Goal: Task Accomplishment & Management: Use online tool/utility

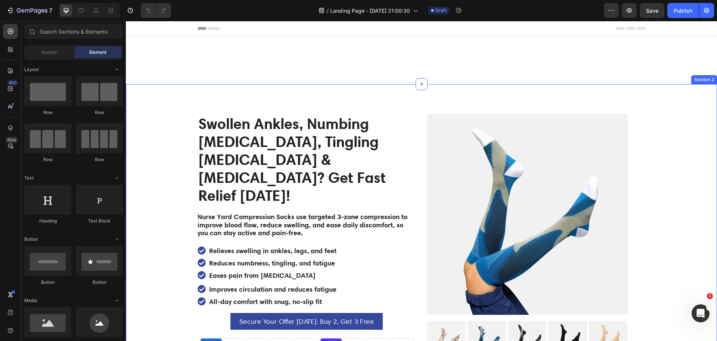
click at [333, 102] on div "Product Images Icon Icon Icon Icon Icon Icon List 2,500+ Verified Reviews! Text…" at bounding box center [421, 281] width 591 height 394
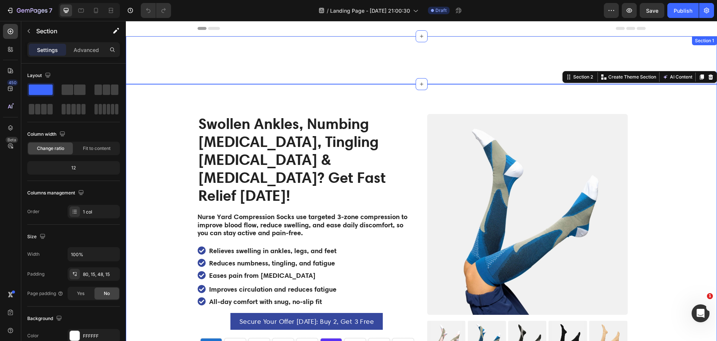
click at [348, 62] on div "Swollen Ankles, Numbing [MEDICAL_DATA], Tingling [MEDICAL_DATA] & [MEDICAL_DATA…" at bounding box center [421, 60] width 591 height 48
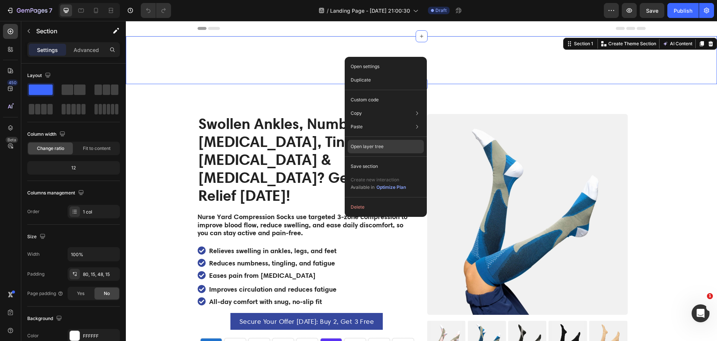
click at [367, 146] on p "Open layer tree" at bounding box center [367, 146] width 33 height 7
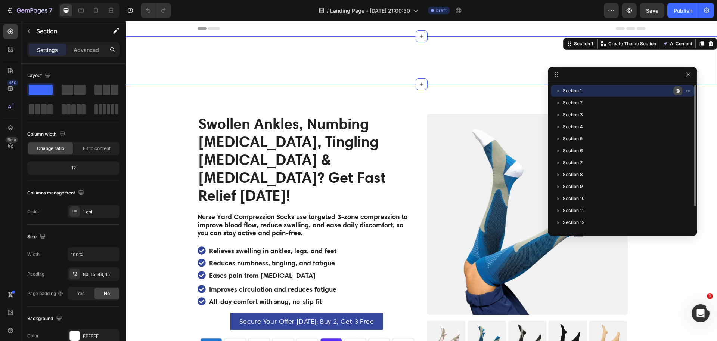
click at [678, 90] on icon "button" at bounding box center [678, 91] width 6 height 6
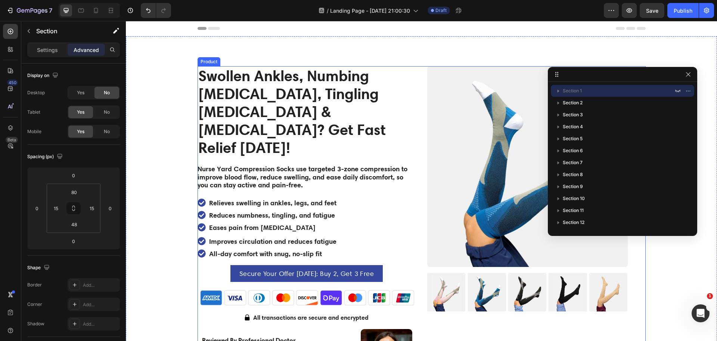
click at [415, 71] on div "Product Images Icon Icon Icon Icon Icon Icon List 2,500+ Verified Reviews! Text…" at bounding box center [422, 236] width 448 height 340
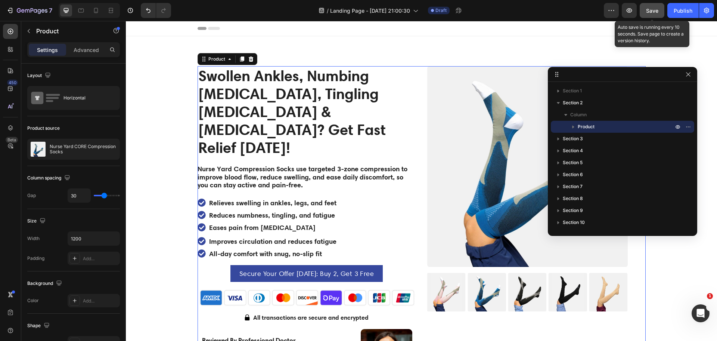
click at [648, 7] on span "Save" at bounding box center [652, 10] width 12 height 6
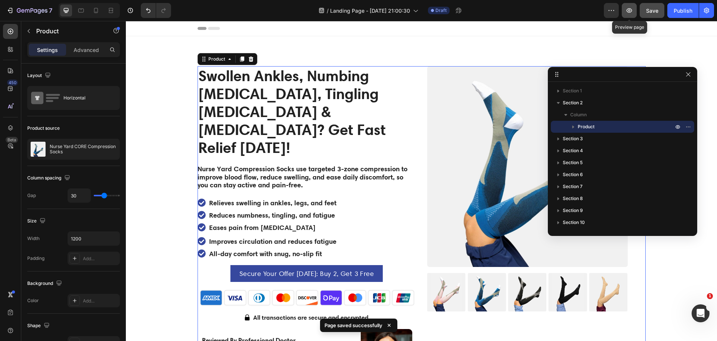
click at [628, 7] on icon "button" at bounding box center [628, 10] width 7 height 7
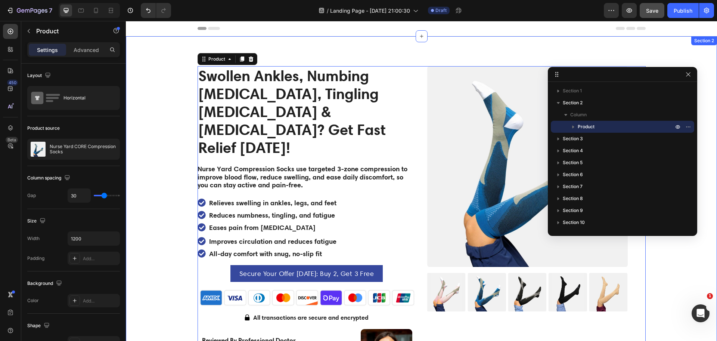
click at [525, 43] on div "Product Images Icon Icon Icon Icon Icon Icon List 2,500+ Verified Reviews! Text…" at bounding box center [421, 233] width 591 height 394
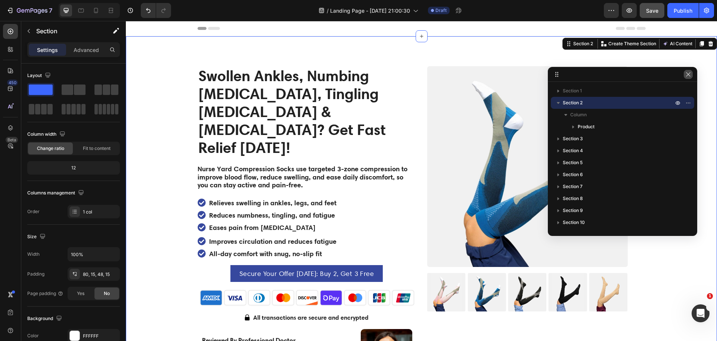
click at [689, 74] on icon "button" at bounding box center [688, 74] width 4 height 4
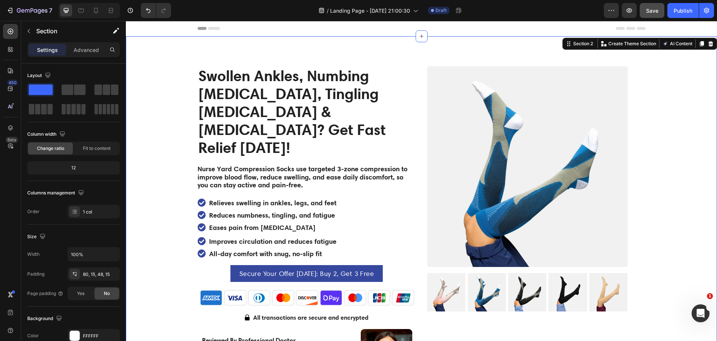
click at [646, 139] on div "Product Images Icon Icon Icon Icon Icon Icon List 2,500+ Verified Reviews! Text…" at bounding box center [421, 239] width 580 height 346
click at [634, 106] on div "Product Images" at bounding box center [536, 188] width 218 height 245
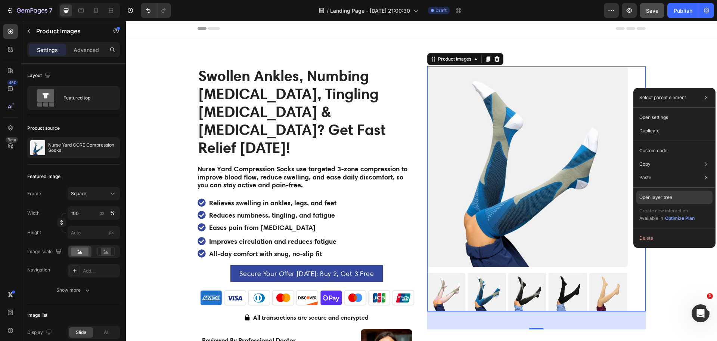
click at [644, 201] on div "Open layer tree" at bounding box center [674, 196] width 76 height 13
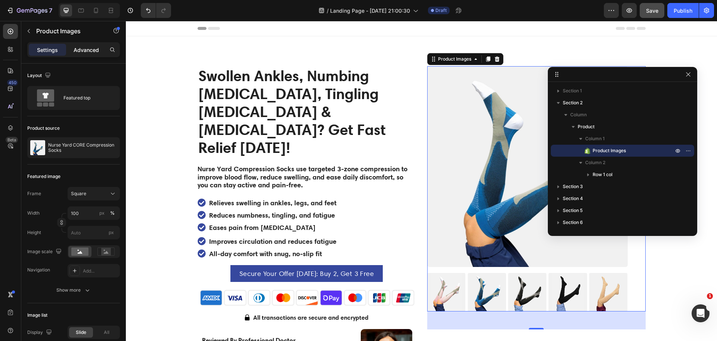
click at [83, 53] on p "Advanced" at bounding box center [86, 50] width 25 height 8
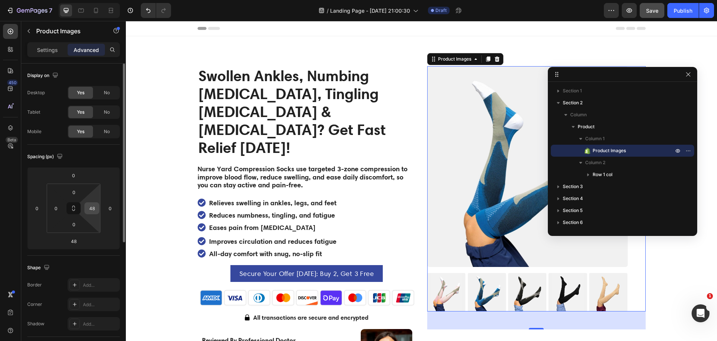
click at [91, 206] on input "48" at bounding box center [91, 207] width 11 height 11
type input "0"
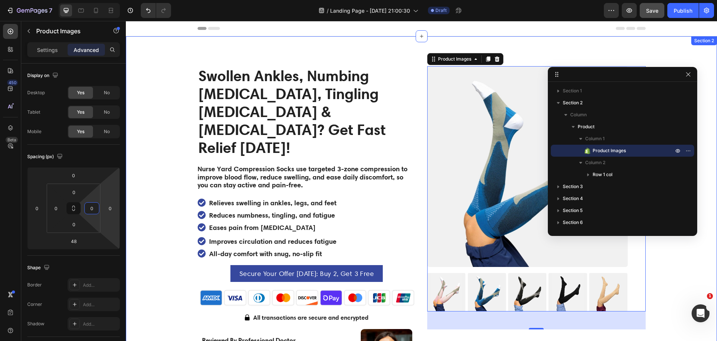
click at [675, 255] on div "Product Images 48 Icon Icon Icon Icon Icon Icon List 2,500+ Verified Reviews! T…" at bounding box center [421, 239] width 580 height 346
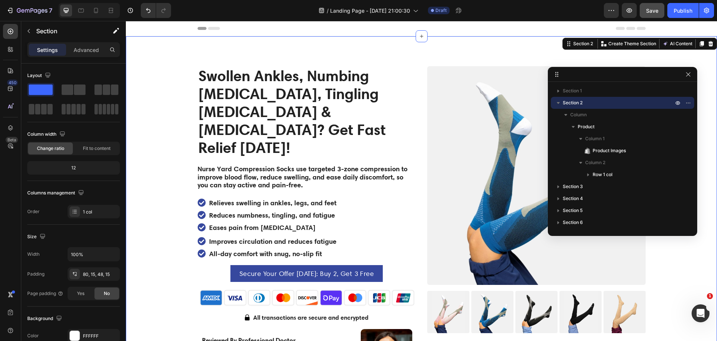
click at [673, 255] on div "Product Images Icon Icon Icon Icon Icon Icon List 2,500+ Verified Reviews! Text…" at bounding box center [421, 239] width 580 height 346
click at [687, 74] on icon "button" at bounding box center [688, 74] width 6 height 6
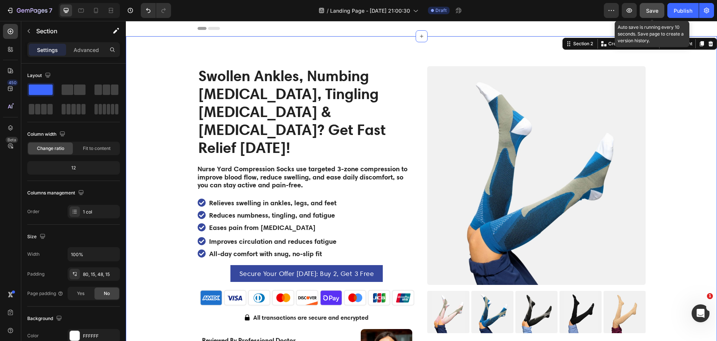
click at [652, 7] on span "Save" at bounding box center [652, 10] width 12 height 6
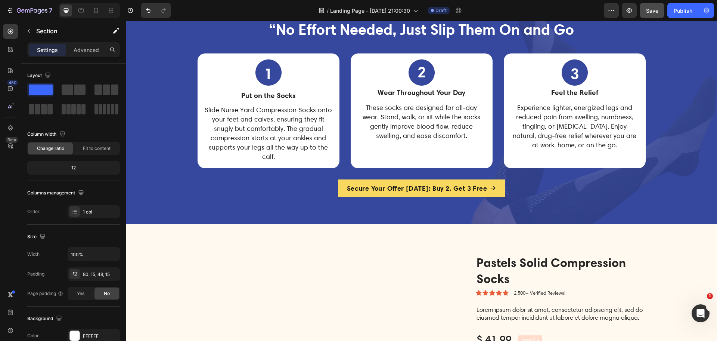
scroll to position [2920, 0]
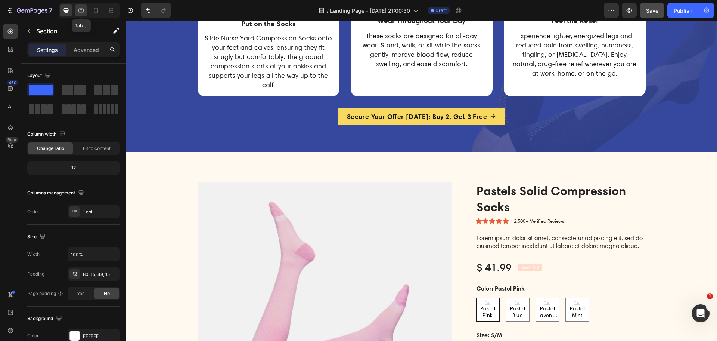
click at [83, 10] on icon at bounding box center [80, 10] width 7 height 7
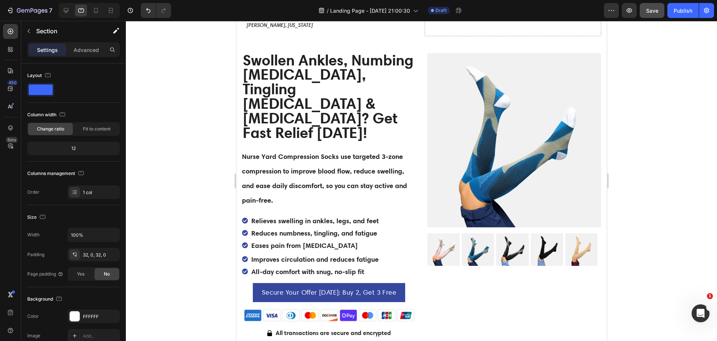
scroll to position [425, 0]
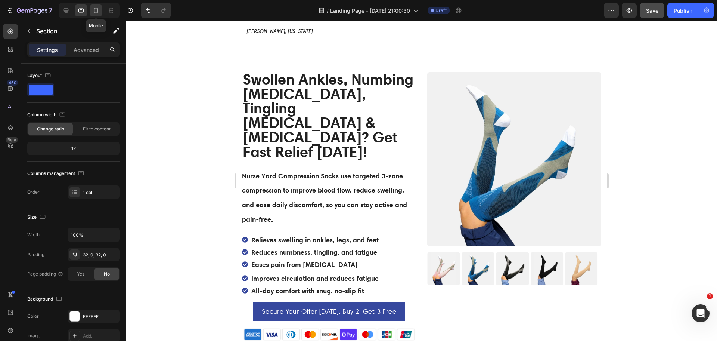
click at [95, 8] on icon at bounding box center [96, 10] width 4 height 5
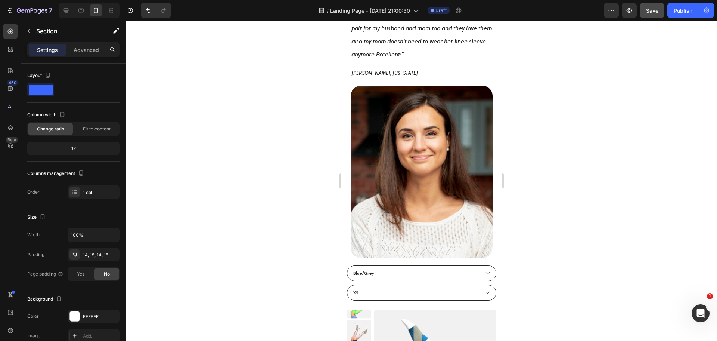
scroll to position [840, 0]
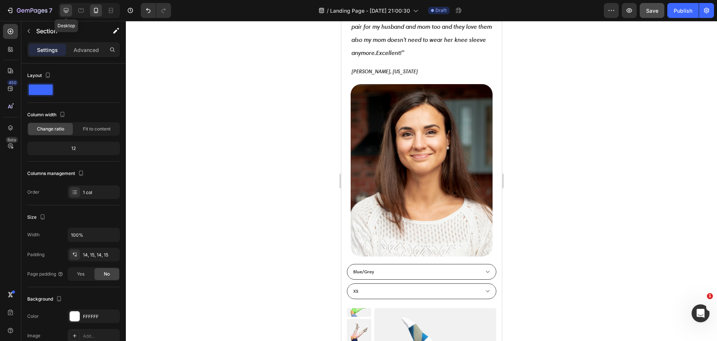
click at [66, 7] on icon at bounding box center [65, 10] width 7 height 7
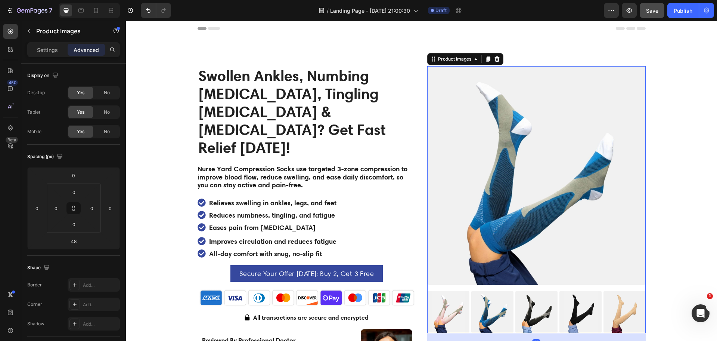
click at [441, 80] on img at bounding box center [536, 175] width 218 height 218
click at [441, 61] on div "Product Images" at bounding box center [455, 59] width 36 height 7
click at [547, 8] on div "/ Landing Page - [DATE] 21:00:30 Draft" at bounding box center [390, 10] width 427 height 15
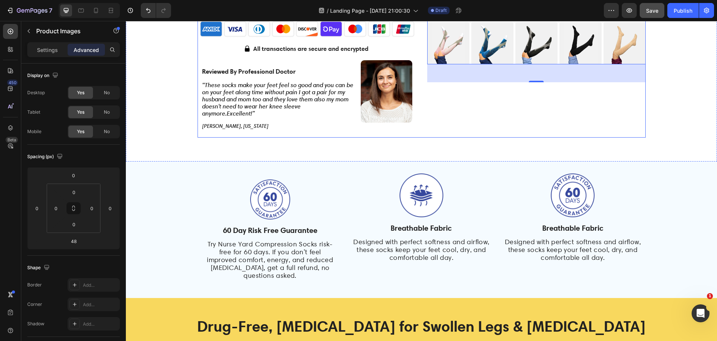
scroll to position [280, 0]
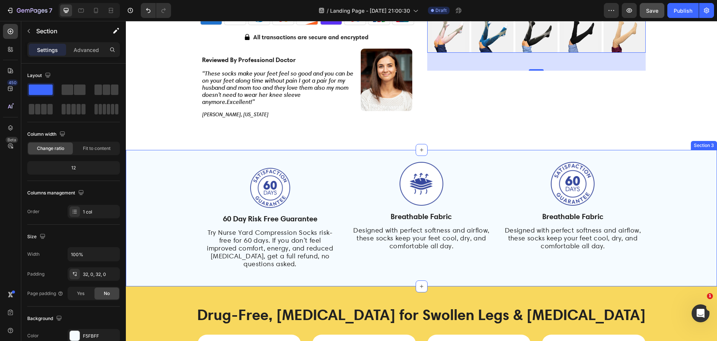
click at [431, 150] on div "Image 60 Day Risk Free Guarantee Heading Try Nurse Yard Compression Socks risk-…" at bounding box center [421, 218] width 591 height 136
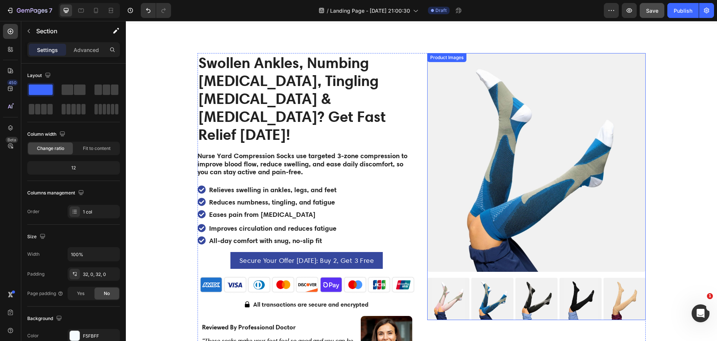
scroll to position [0, 0]
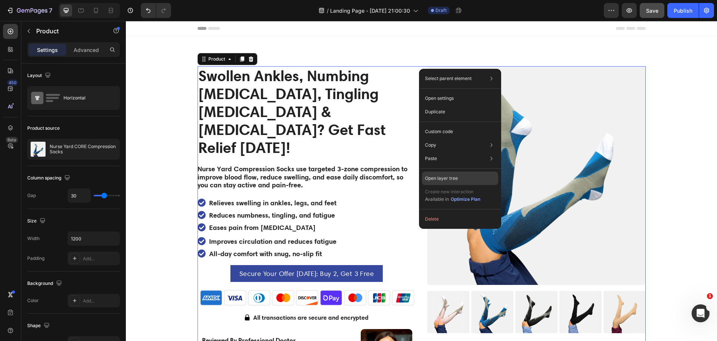
drag, startPoint x: 444, startPoint y: 176, endPoint x: 319, endPoint y: 155, distance: 126.8
click at [444, 176] on p "Open layer tree" at bounding box center [441, 178] width 33 height 7
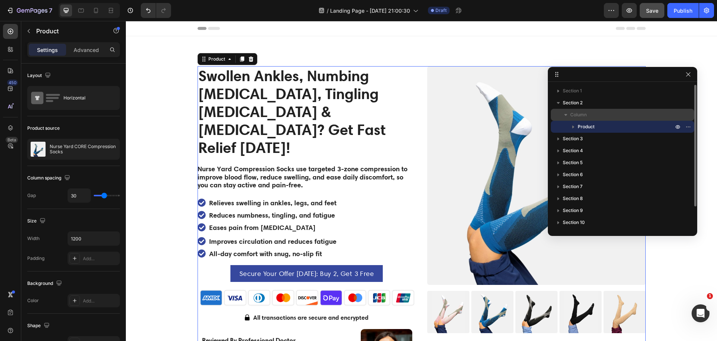
click at [565, 113] on icon "button" at bounding box center [565, 114] width 7 height 7
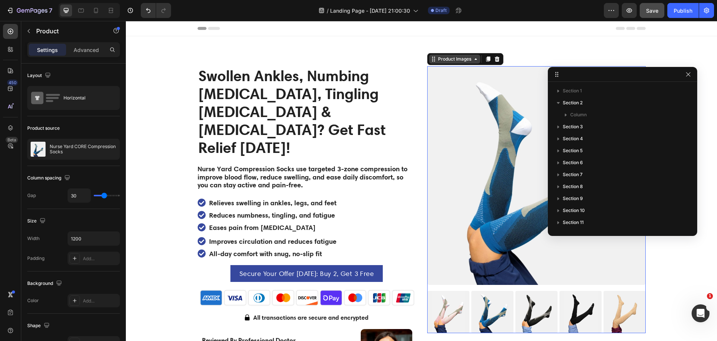
click at [434, 64] on div "Product Images" at bounding box center [465, 59] width 76 height 12
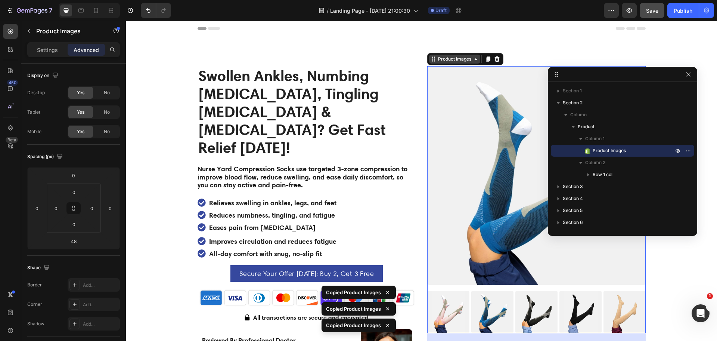
click at [446, 58] on div "Product Images" at bounding box center [455, 59] width 36 height 7
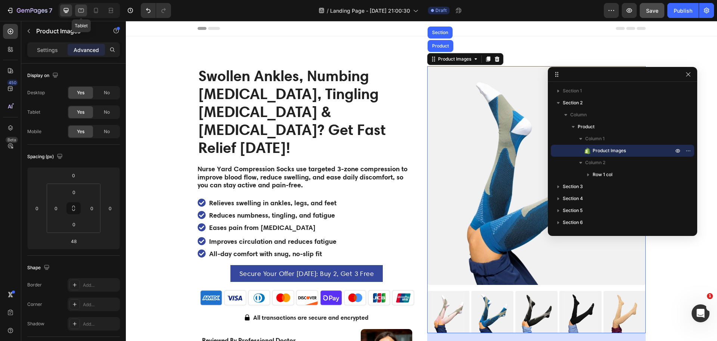
click at [83, 8] on icon at bounding box center [80, 10] width 7 height 7
type input "40"
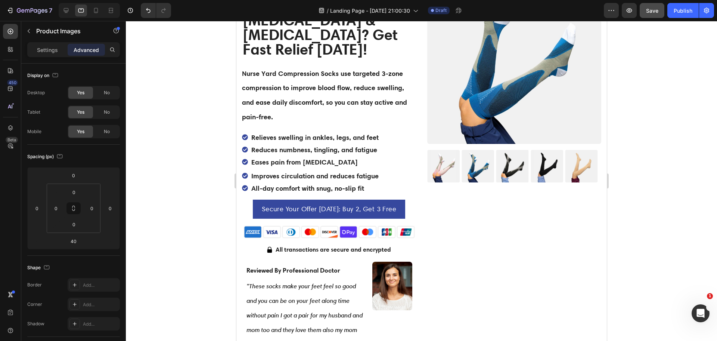
scroll to position [607, 0]
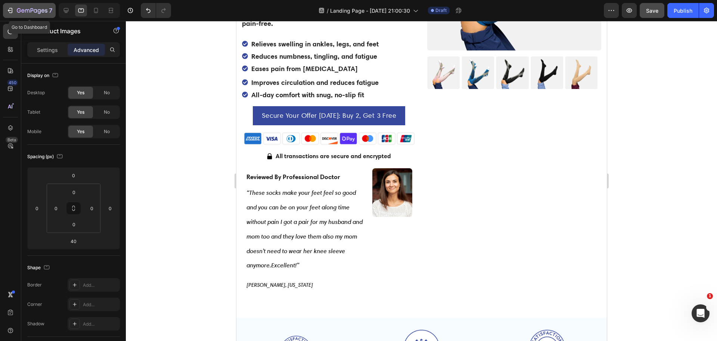
click at [26, 6] on div "7" at bounding box center [34, 10] width 35 height 9
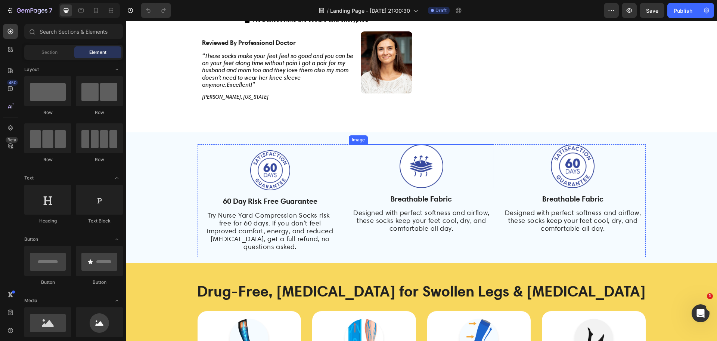
scroll to position [280, 0]
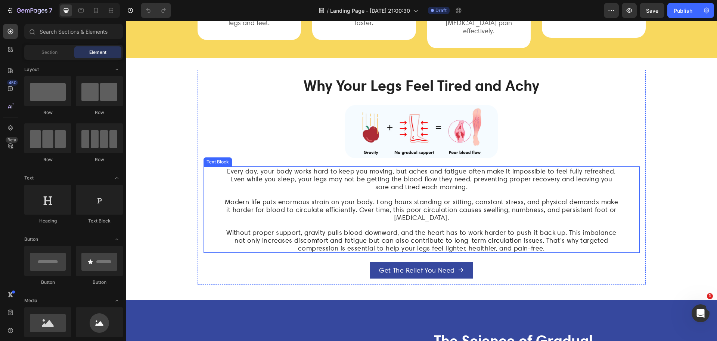
scroll to position [547, 0]
